Goal: Information Seeking & Learning: Learn about a topic

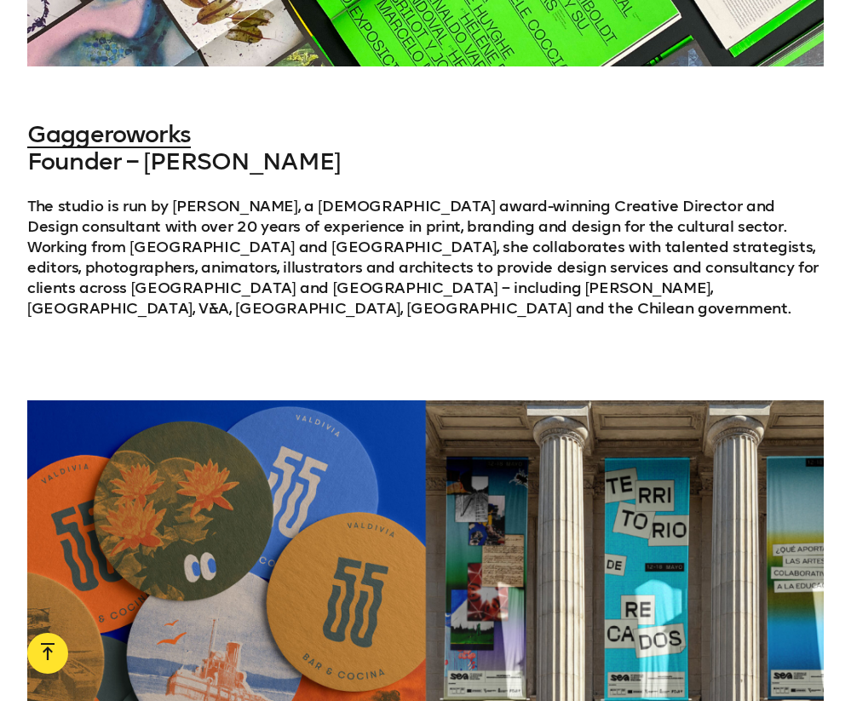
scroll to position [2252, 0]
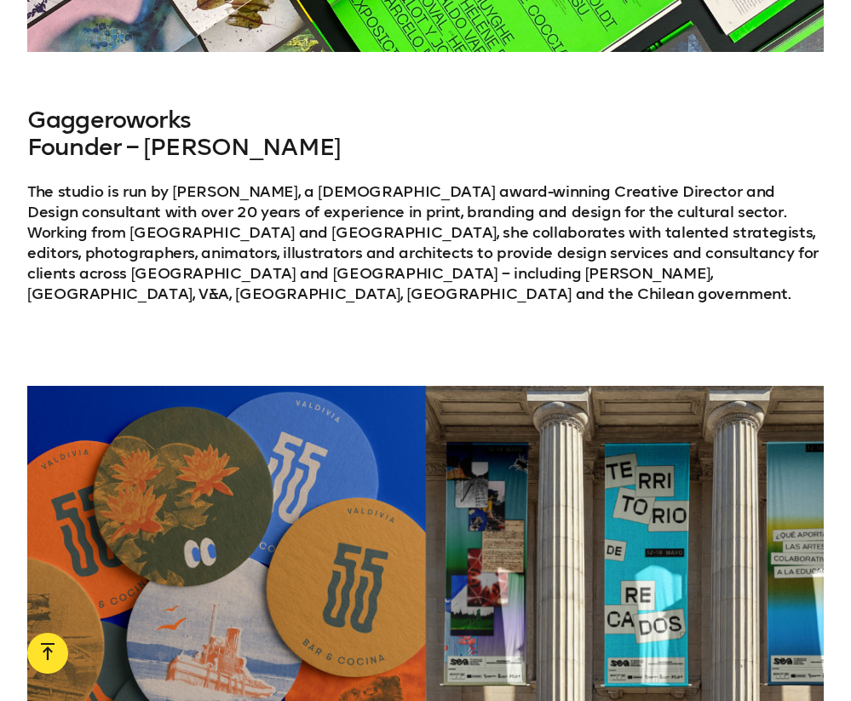
click at [143, 117] on link "Gaggeroworks" at bounding box center [109, 120] width 164 height 28
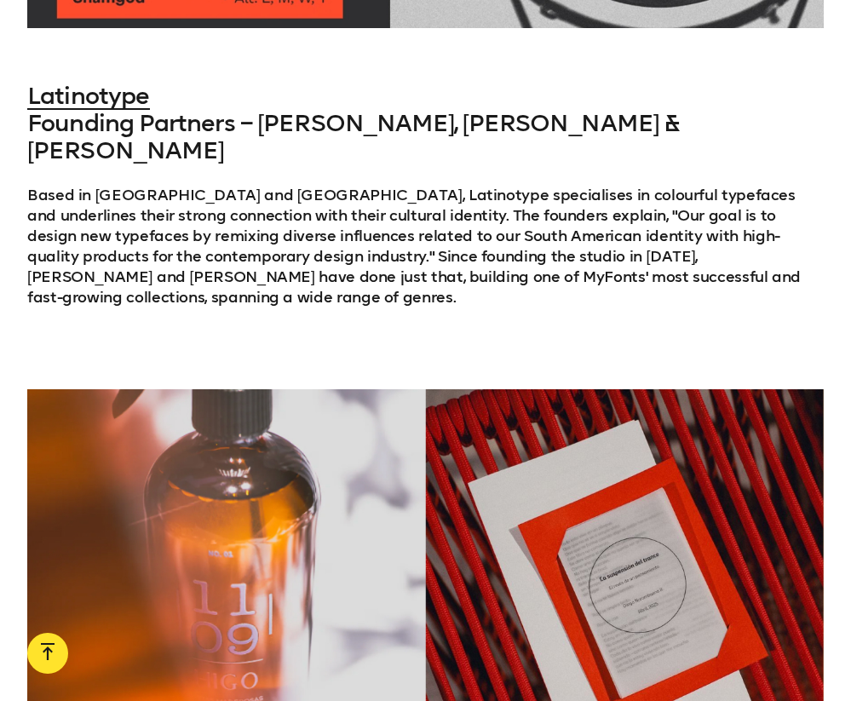
scroll to position [4829, 0]
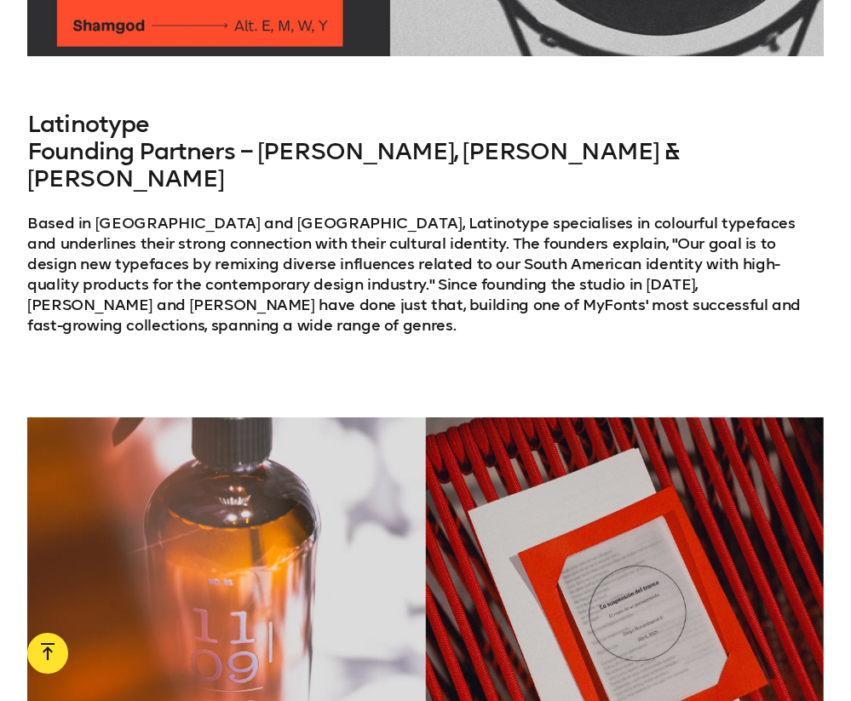
click at [116, 110] on link "Latinotype" at bounding box center [88, 124] width 123 height 28
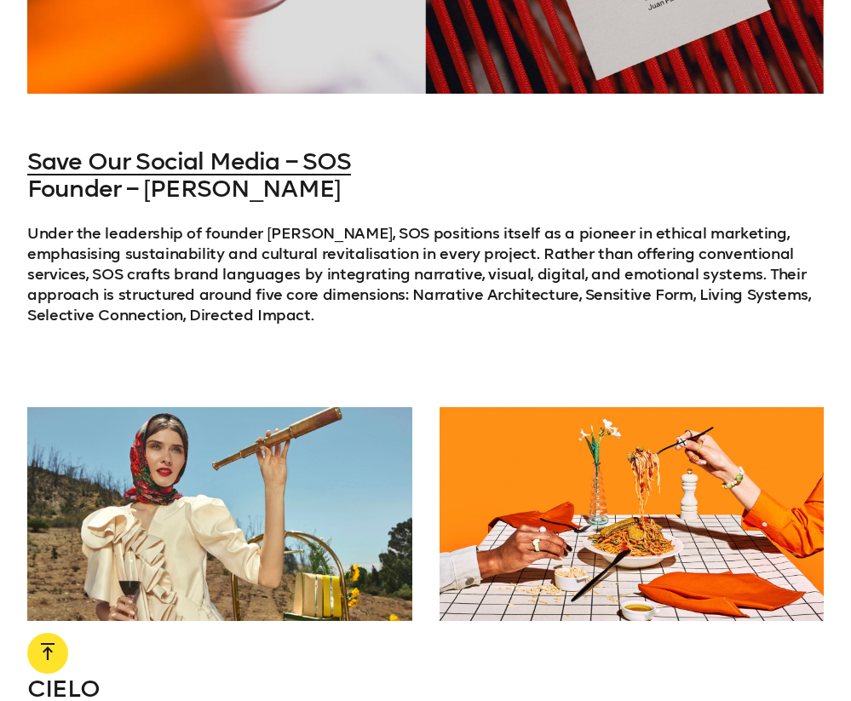
scroll to position [5638, 0]
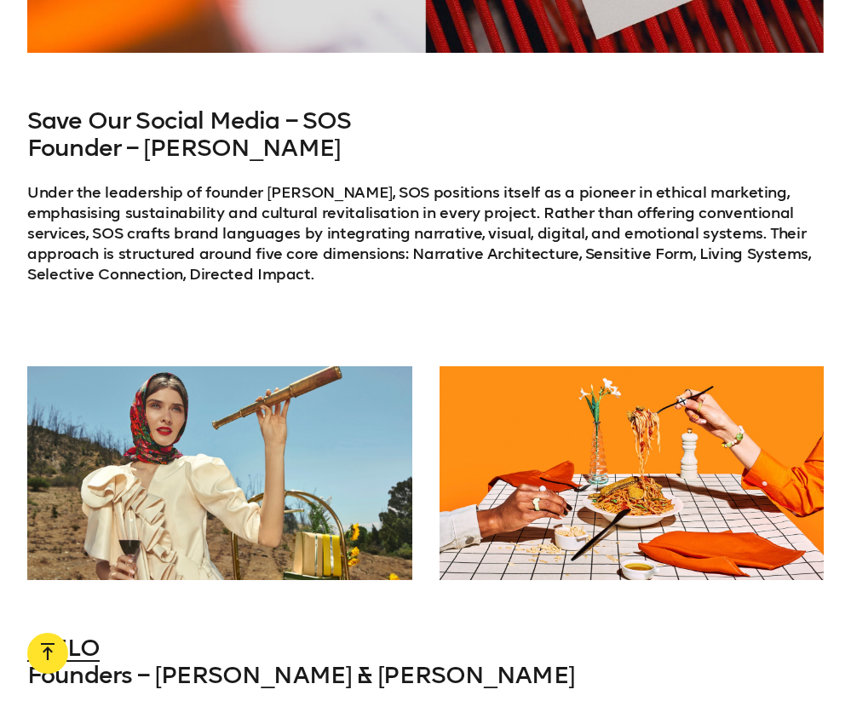
click at [267, 106] on link "Save Our Social Media – SOS" at bounding box center [189, 120] width 324 height 28
click at [236, 106] on link "Save Our Social Media – SOS" at bounding box center [189, 120] width 324 height 28
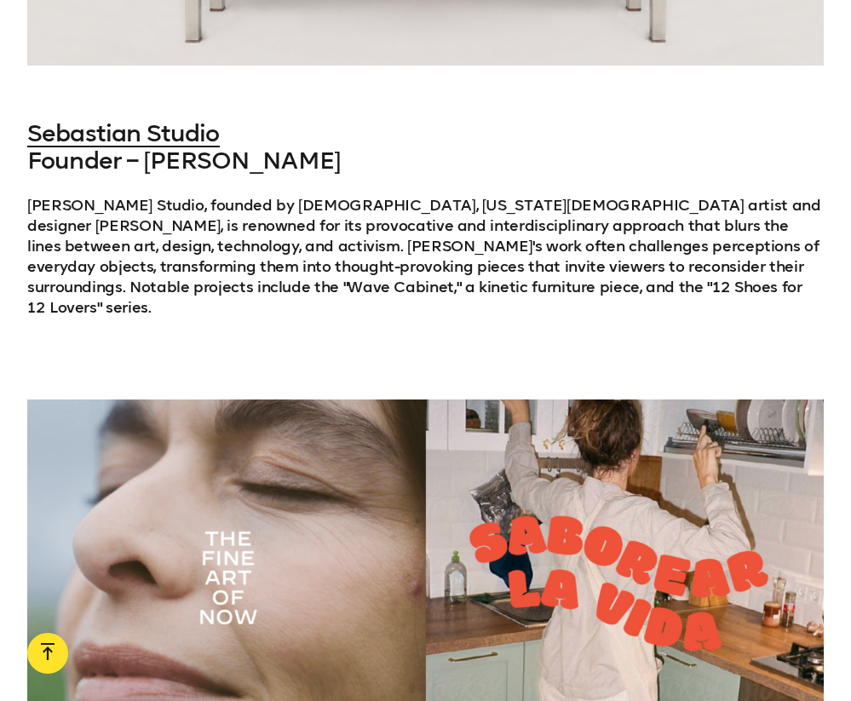
scroll to position [7428, 0]
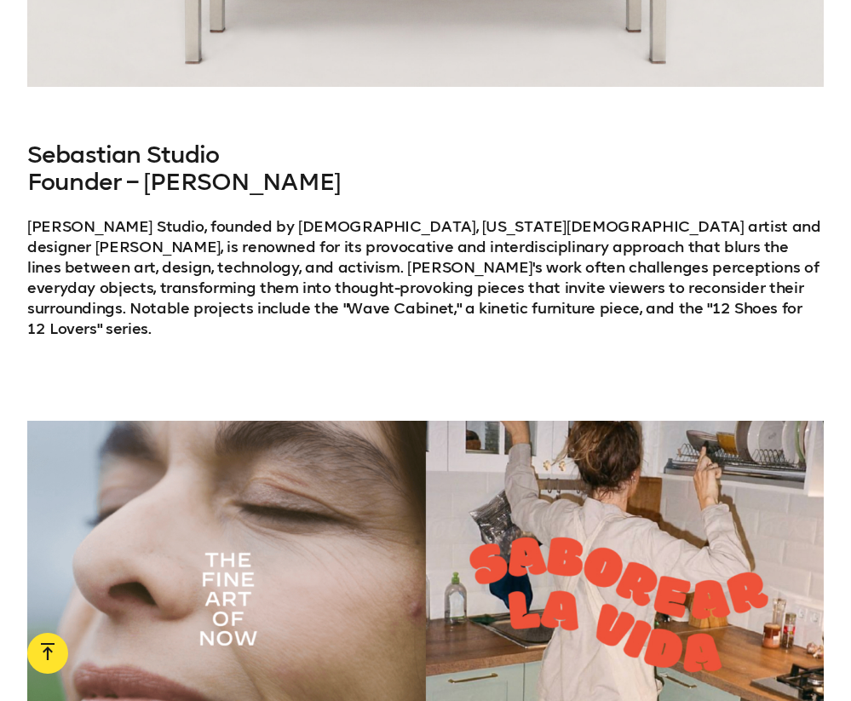
click at [175, 141] on link "Sebastian Studio" at bounding box center [123, 155] width 193 height 28
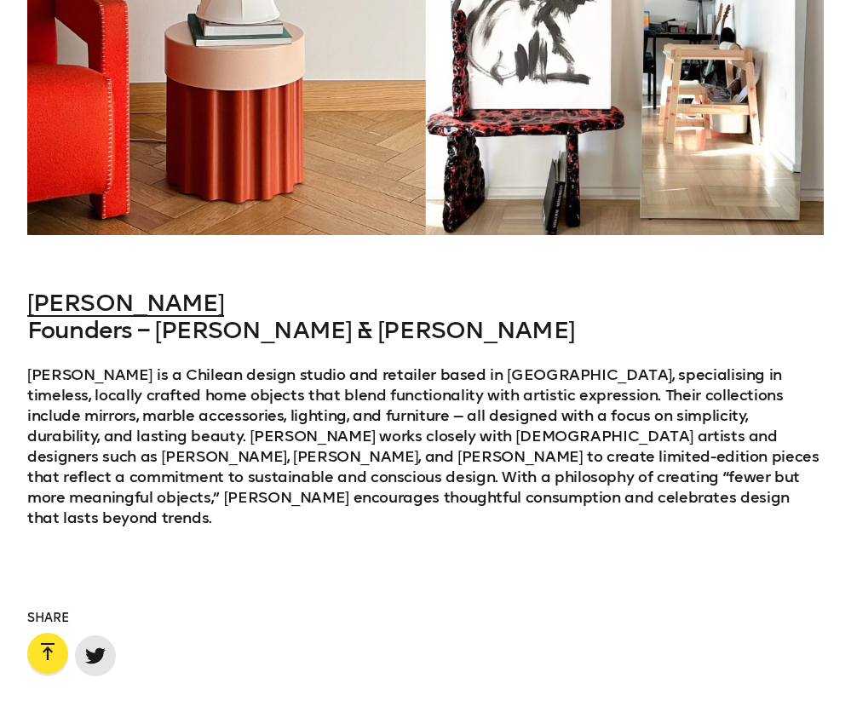
scroll to position [8886, 0]
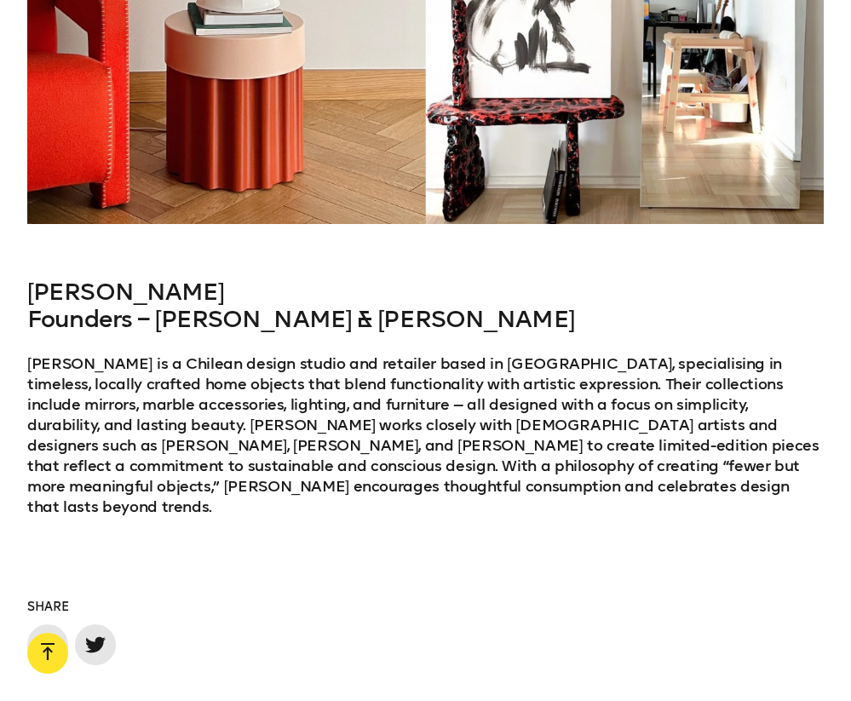
click at [91, 278] on link "[PERSON_NAME]" at bounding box center [125, 292] width 197 height 28
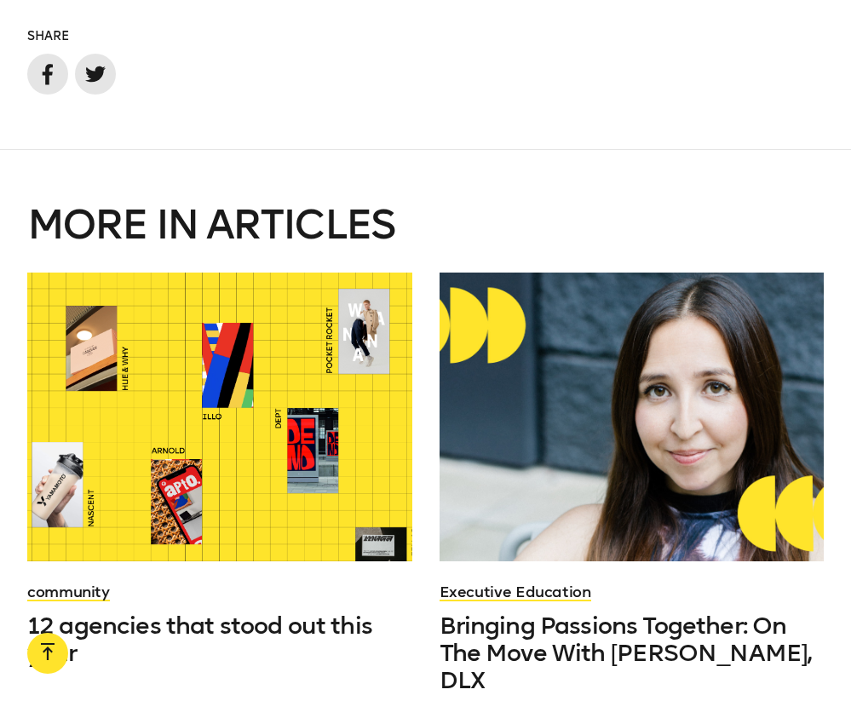
scroll to position [9464, 0]
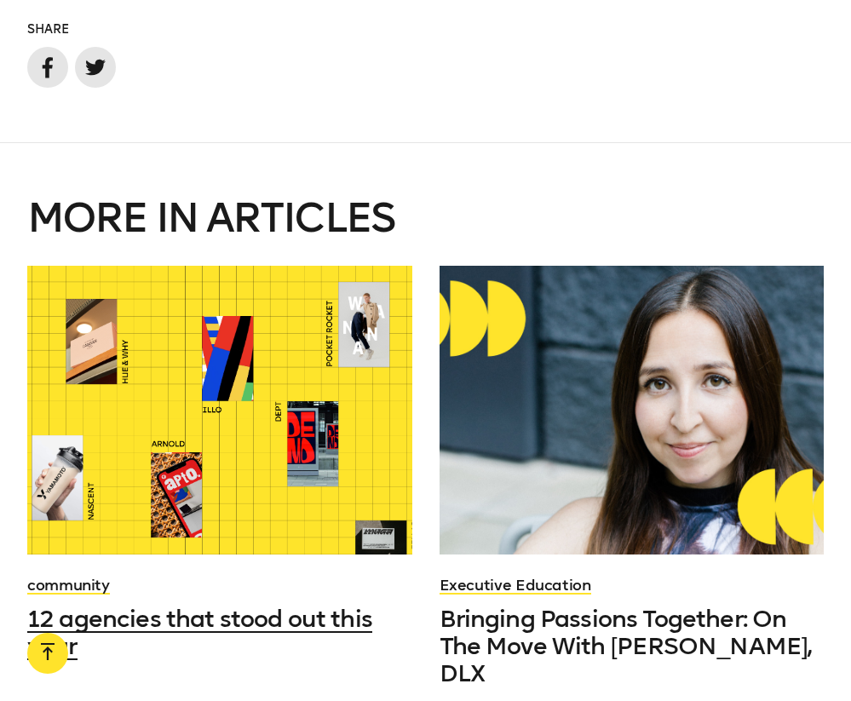
click at [239, 266] on div at bounding box center [219, 410] width 385 height 289
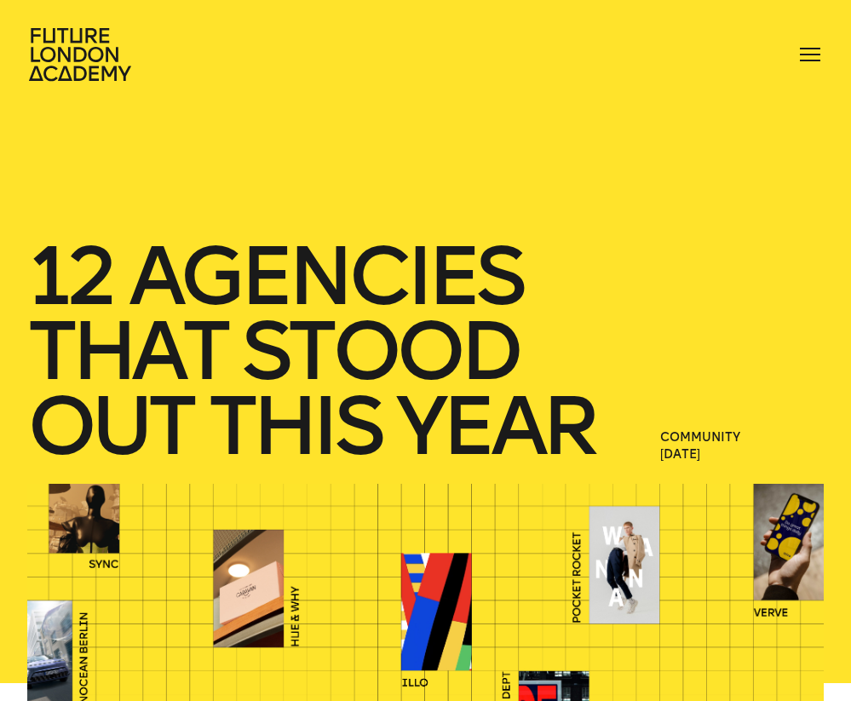
click at [106, 47] on icon at bounding box center [81, 54] width 109 height 55
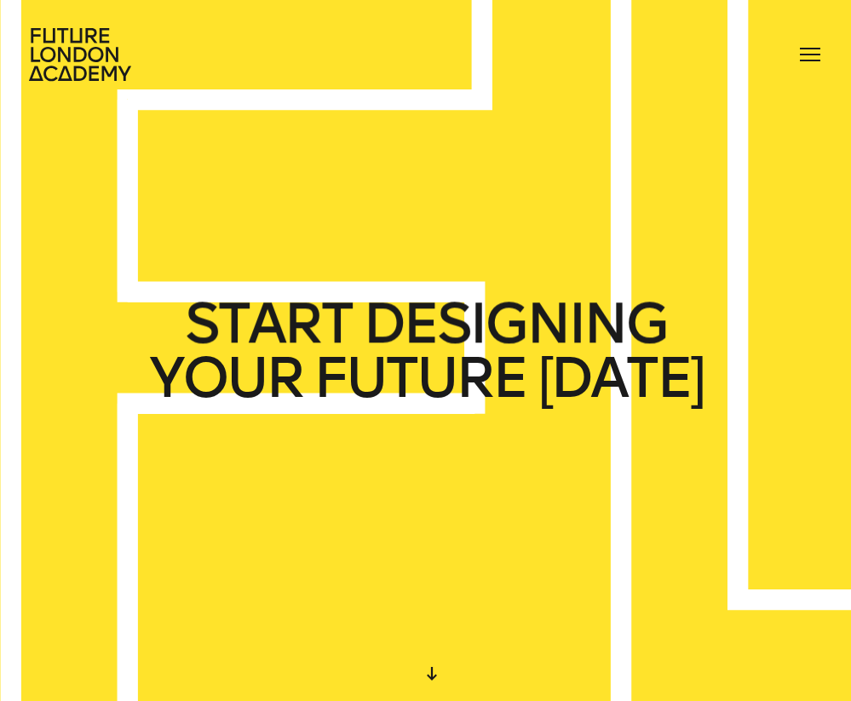
click at [804, 45] on div at bounding box center [810, 54] width 27 height 27
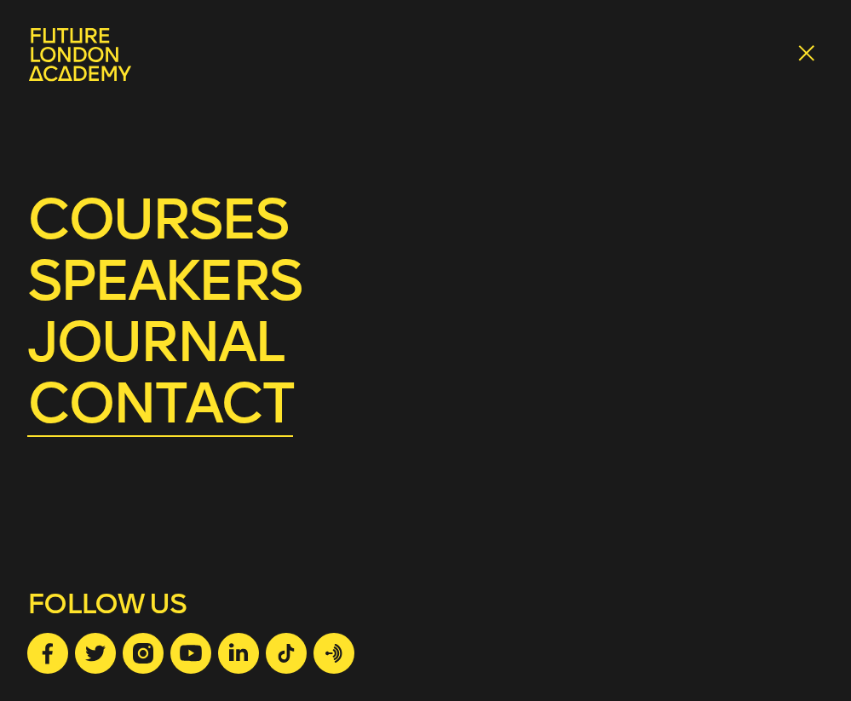
click at [188, 423] on link "contact" at bounding box center [160, 403] width 266 height 67
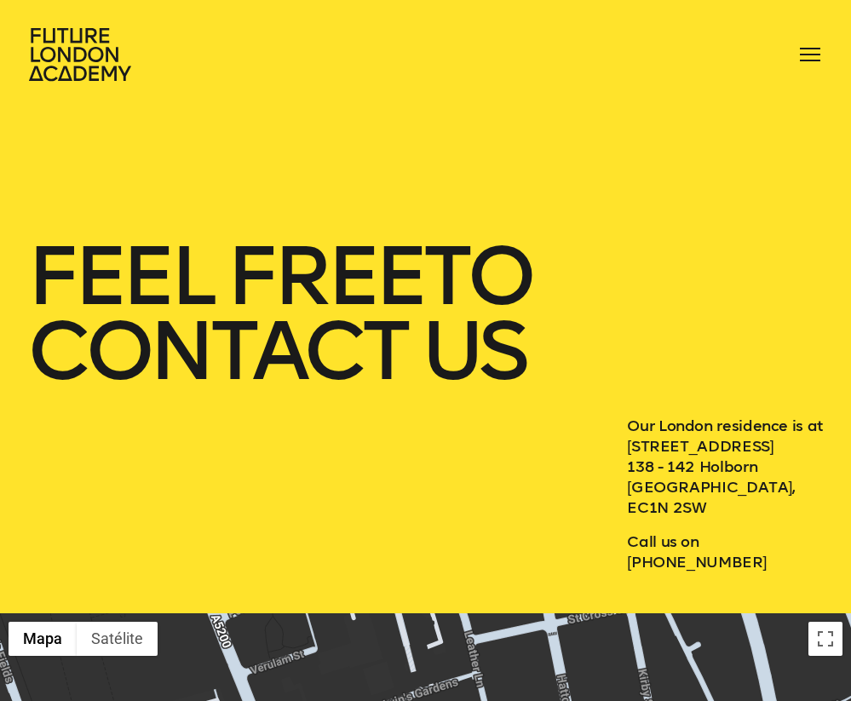
click at [57, 59] on icon at bounding box center [81, 54] width 109 height 55
